Goal: Task Accomplishment & Management: Use online tool/utility

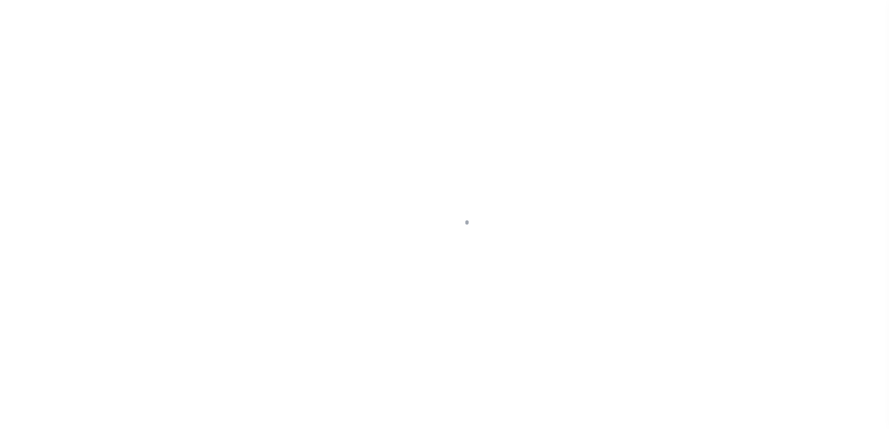
scroll to position [23, 0]
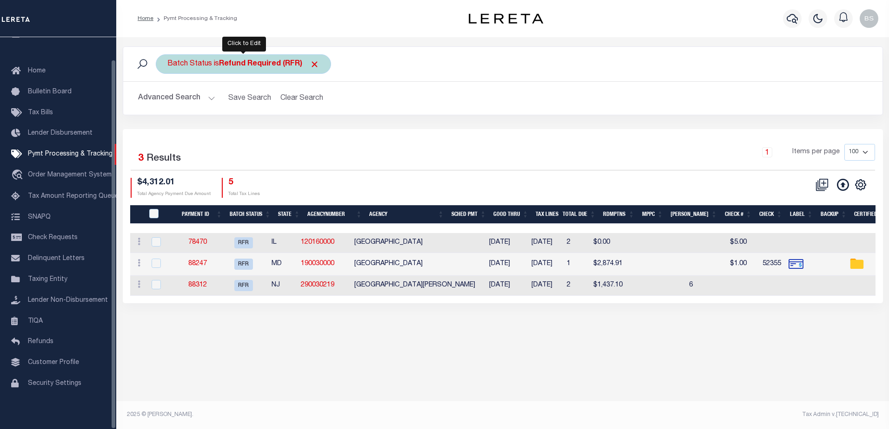
click at [304, 62] on b "Refund Required (RFR)" at bounding box center [269, 63] width 100 height 7
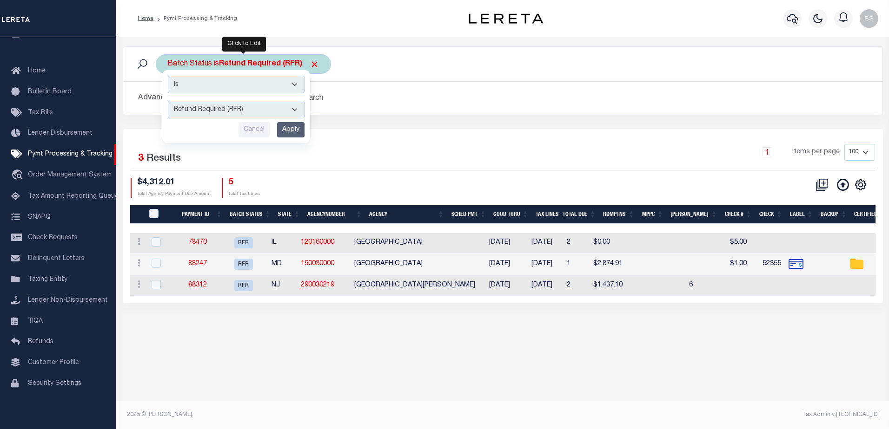
click at [297, 113] on select "Awaiting Funds (AWF) Cleared and Complete (CAC) New Check Needed (NCN) Payment …" at bounding box center [236, 110] width 137 height 18
select select "SFP"
click at [168, 101] on select "Awaiting Funds (AWF) Cleared and Complete (CAC) New Check Needed (NCN) Payment …" at bounding box center [236, 110] width 137 height 18
click at [294, 124] on input "Apply" at bounding box center [290, 129] width 27 height 15
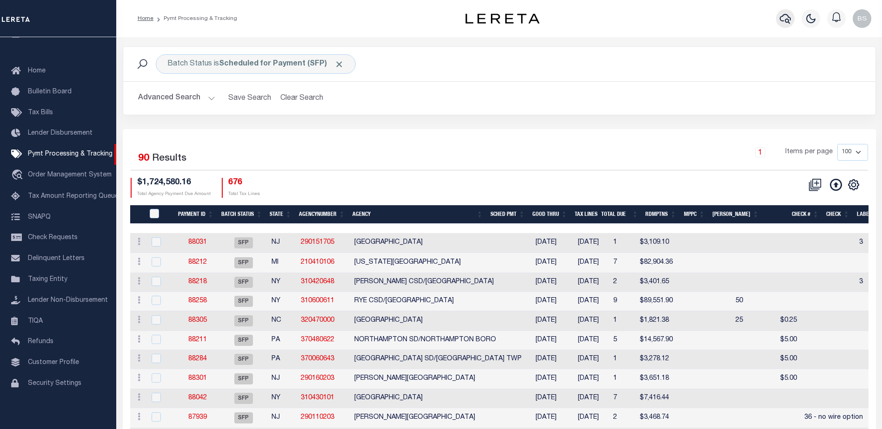
click at [786, 20] on icon "button" at bounding box center [784, 18] width 11 height 11
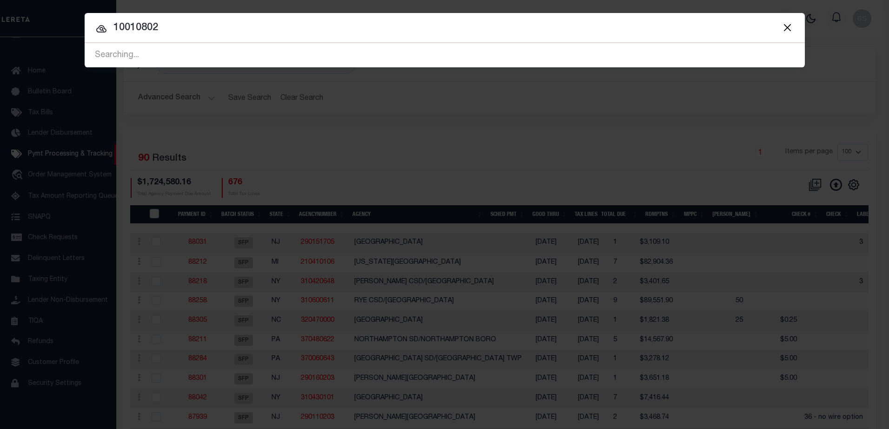
type input "10010802"
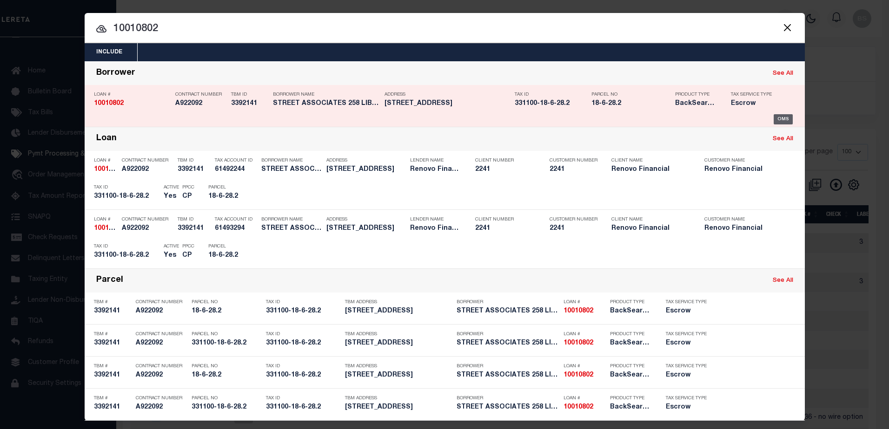
click at [779, 123] on div "OMS" at bounding box center [782, 119] width 19 height 10
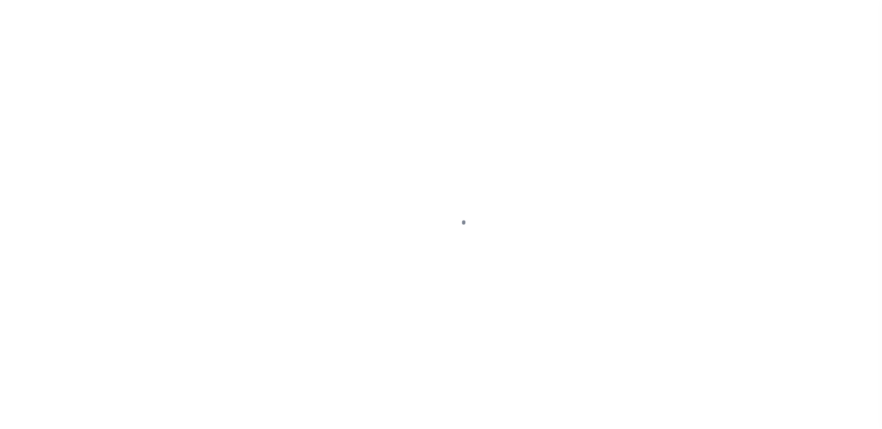
select select "10"
select select "Escrow"
type input "258 LIBERTY"
type input "331100-18-6-28.2"
type input "NEWBURGH NY 125507324"
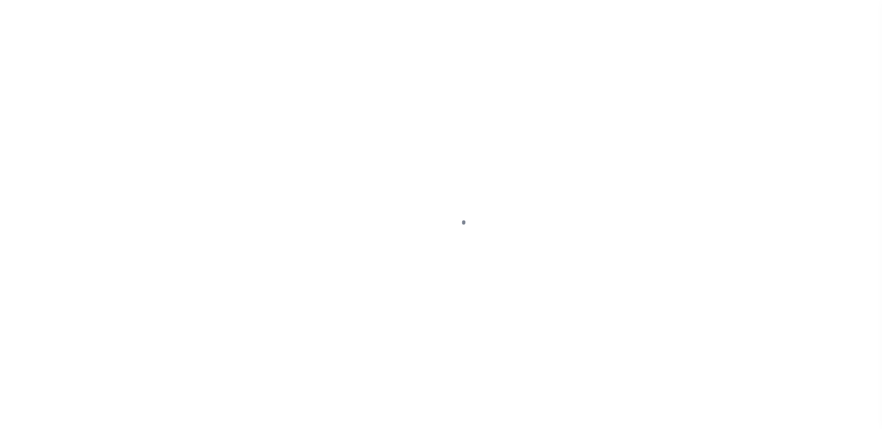
type input "a0kUS000006jiz7"
type input "NY"
select select "14701"
select select "25067"
select select
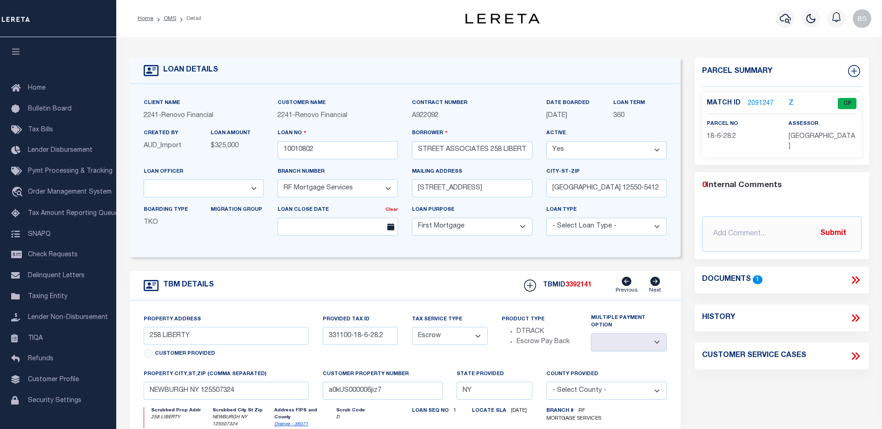
click at [755, 103] on link "2091247" at bounding box center [760, 104] width 26 height 10
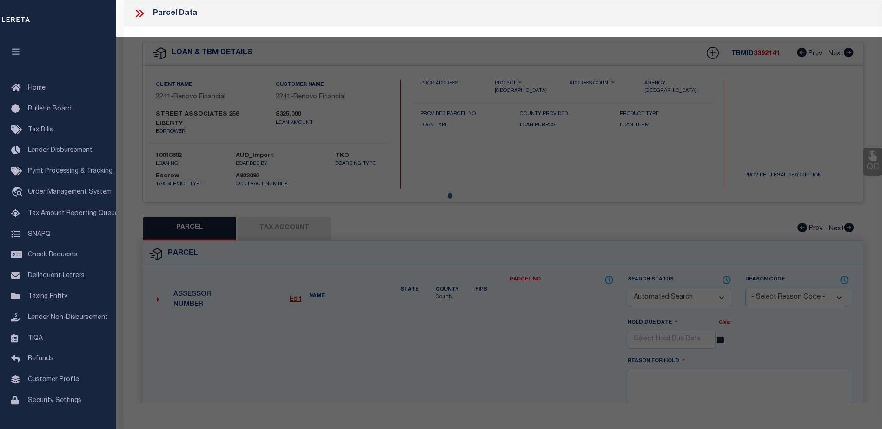
checkbox input "false"
select select "CP"
type input "258 Liberty Street Assoc. LLC"
select select "AGW"
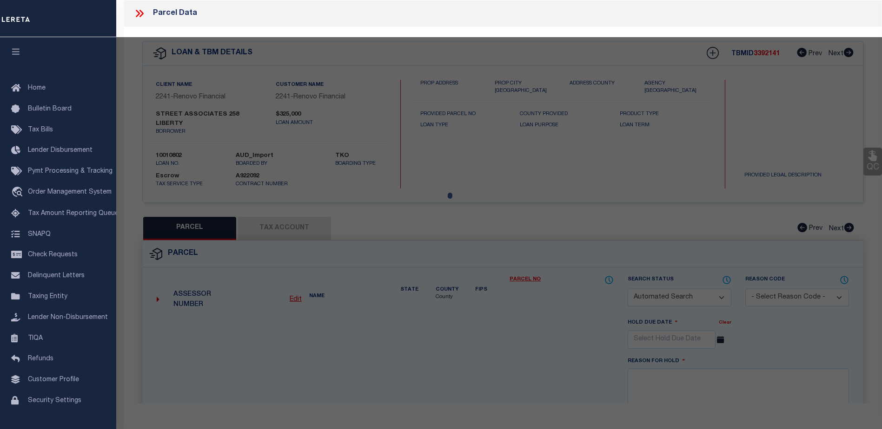
select select
type input "258 Liberty St"
checkbox input "false"
type input "NEWBURGH NY 125507324"
type textarea "TaxID mask has been adjusted. MLC 12/3/2024 Need Tax ID mask update for Newburg…"
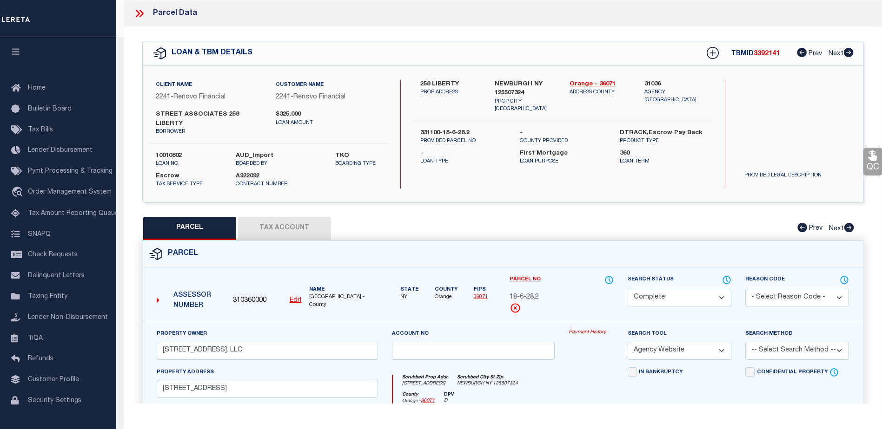
click at [586, 329] on link "Payment History" at bounding box center [590, 333] width 45 height 8
